Goal: Find contact information: Obtain details needed to contact an individual or organization

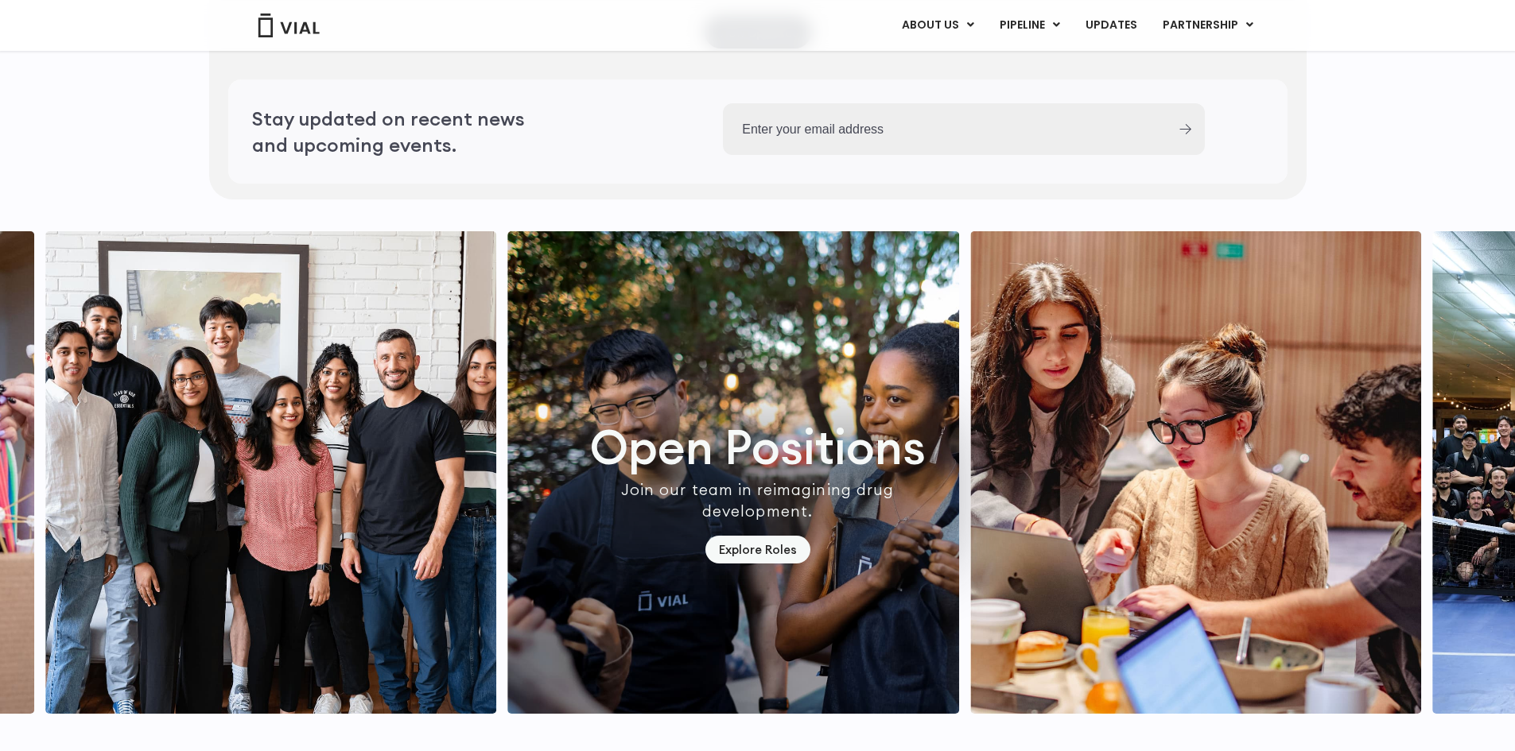
scroll to position [4644, 0]
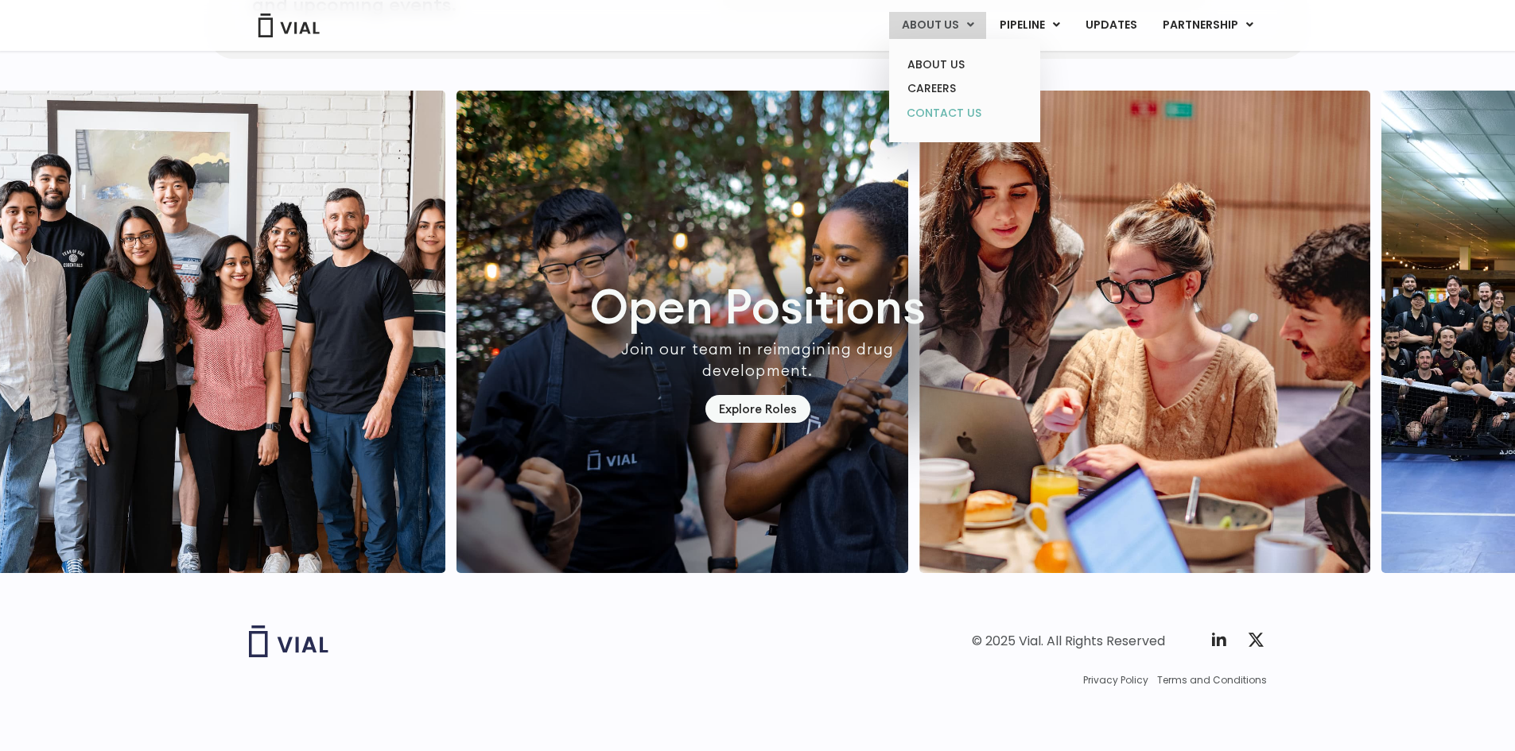
click at [970, 111] on link "CONTACT US" at bounding box center [964, 113] width 139 height 25
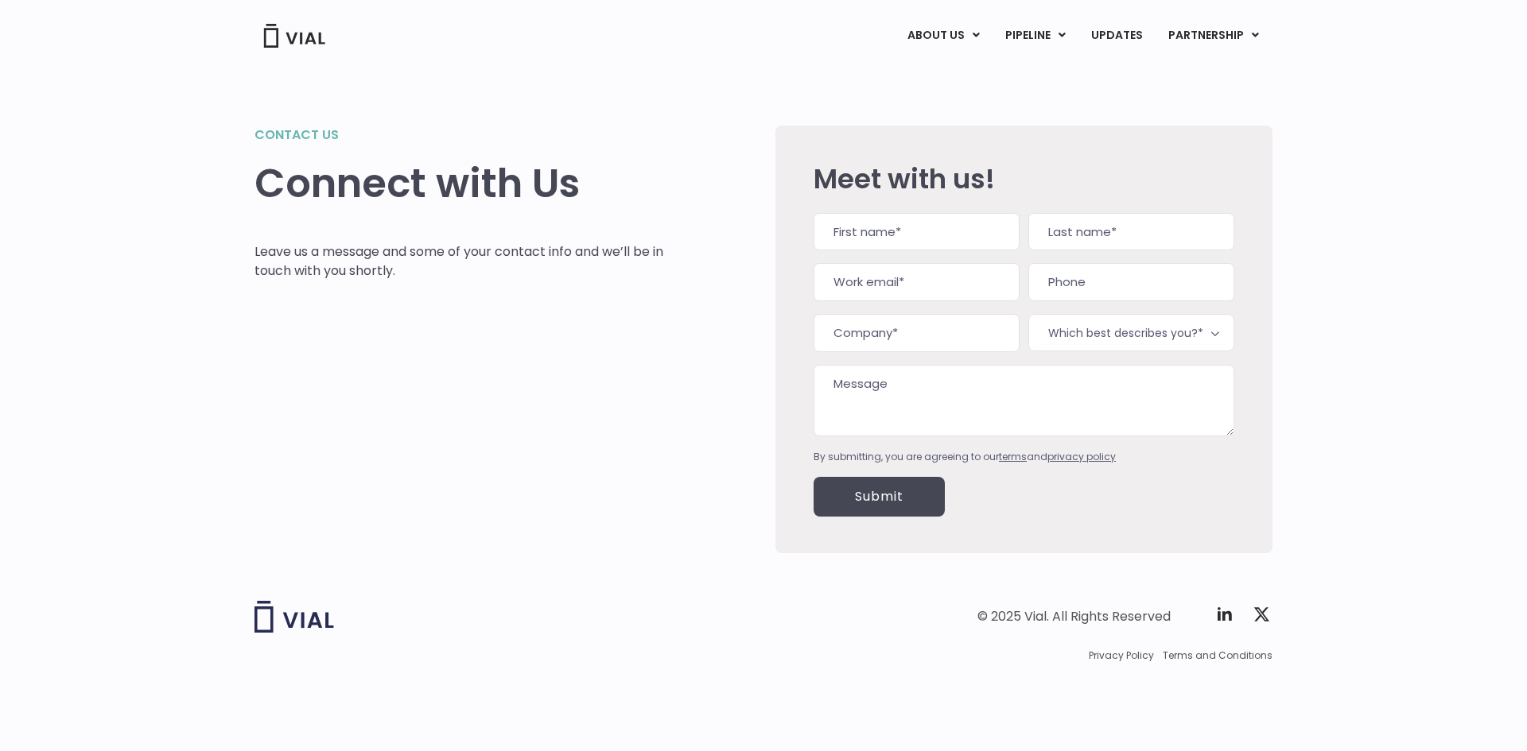
click at [1213, 617] on div "© 2025 Vial. All Rights Reserved Twitter X Logo" at bounding box center [1019, 617] width 505 height 32
click at [1221, 617] on icon at bounding box center [1224, 614] width 19 height 19
click at [1142, 658] on span "Privacy Policy" at bounding box center [1121, 656] width 65 height 14
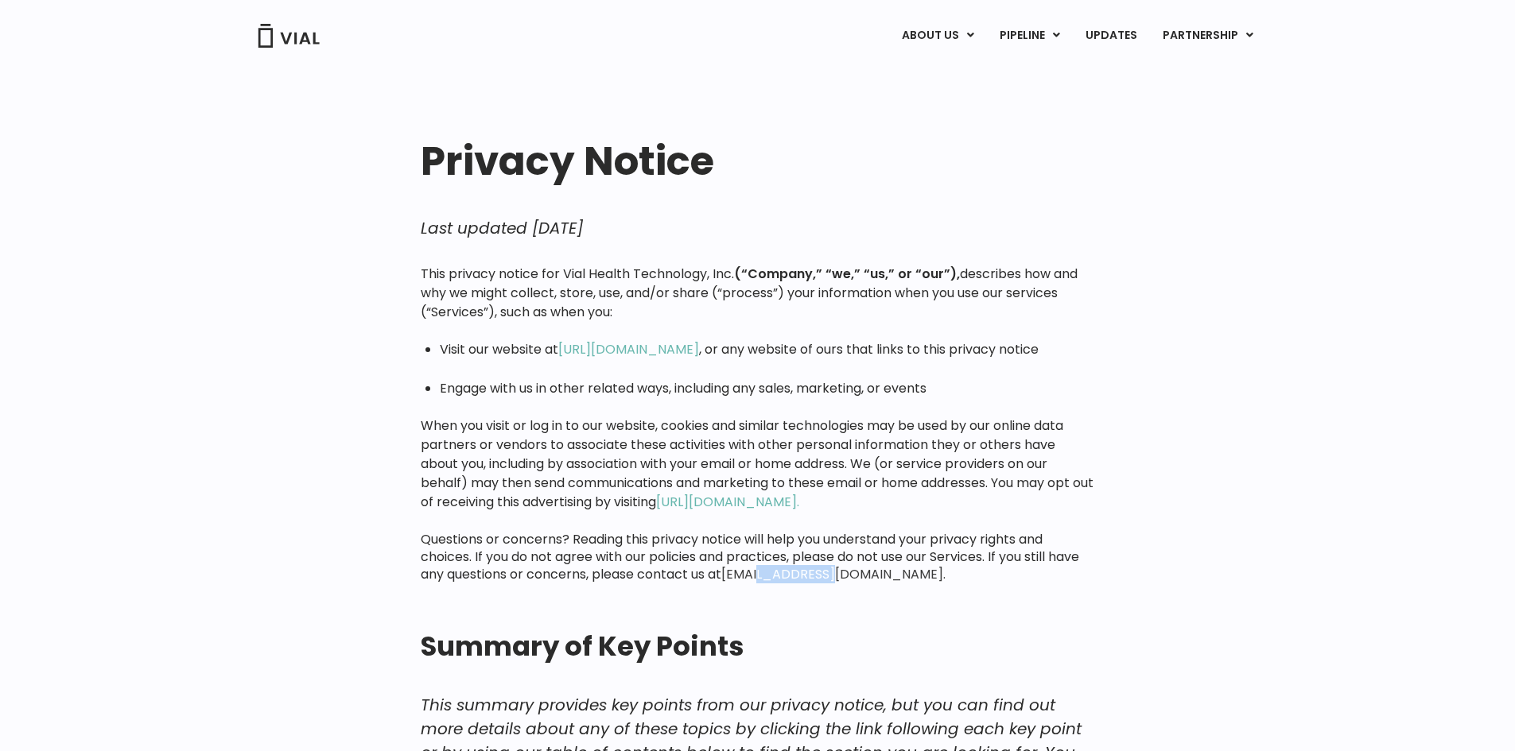
drag, startPoint x: 818, startPoint y: 557, endPoint x: 761, endPoint y: 556, distance: 57.3
click at [761, 557] on div "This privacy notice for Vial Health Technology, Inc. (“Company,” “we,” “us,” or…" at bounding box center [758, 424] width 674 height 319
copy link "@vial.com."
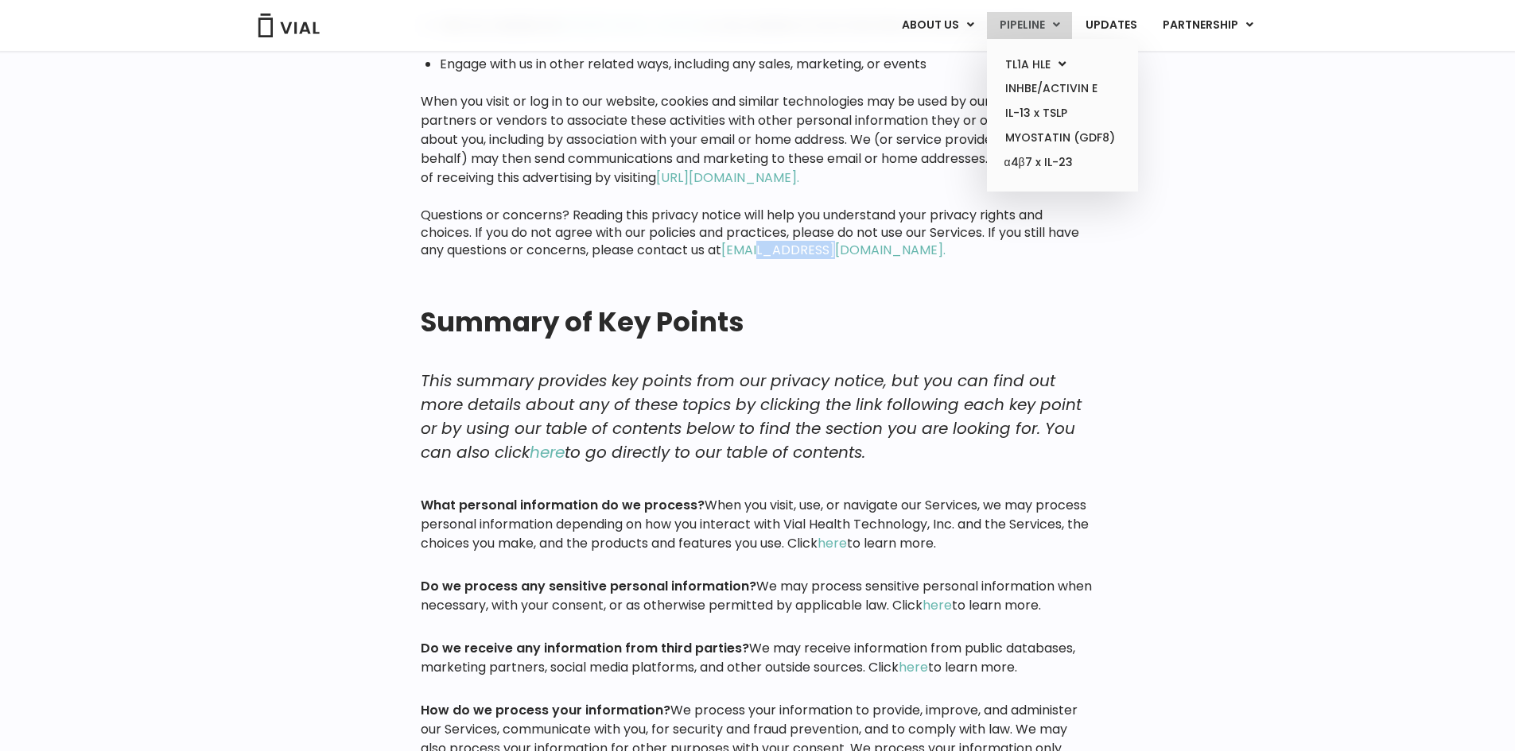
scroll to position [239, 0]
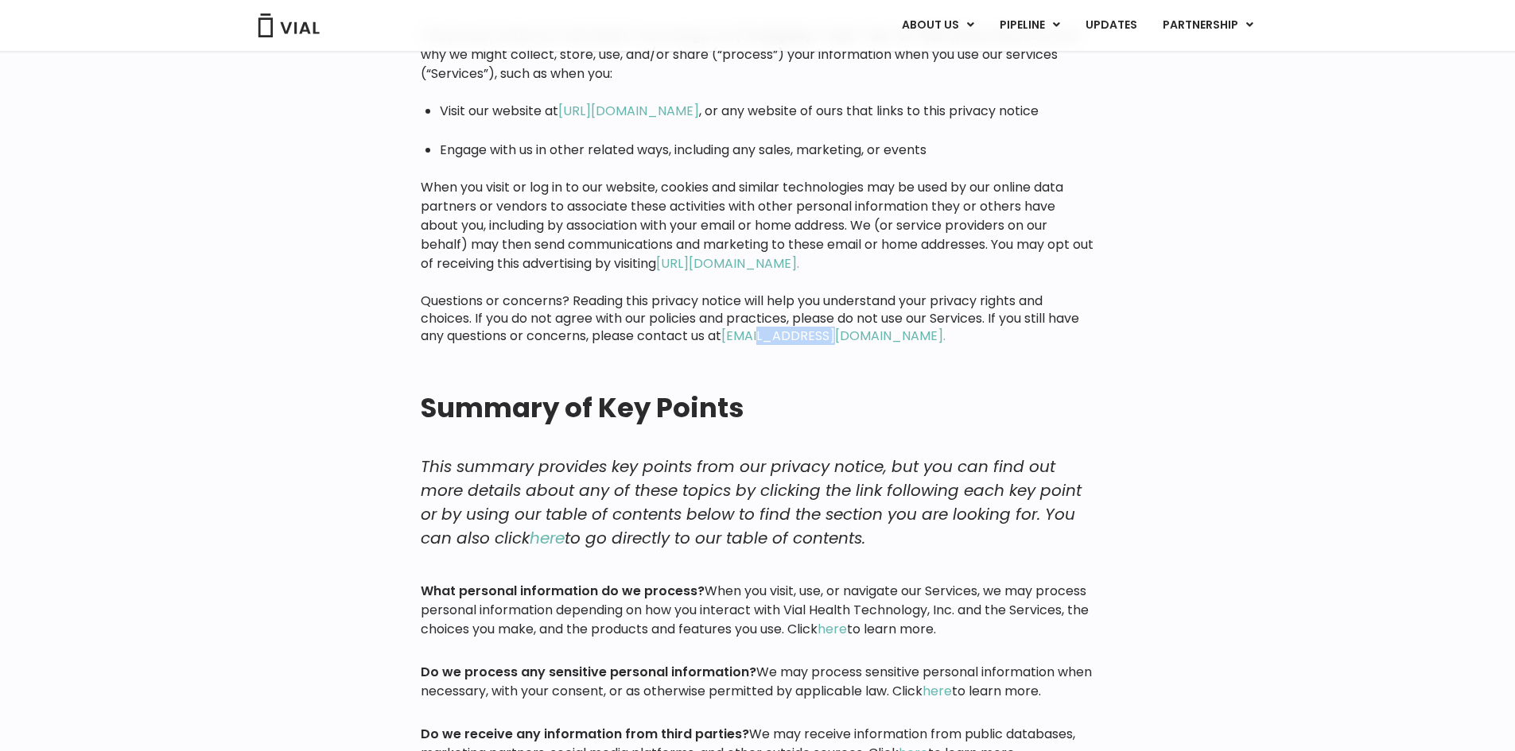
copy link "@vial.com."
